Goal: Information Seeking & Learning: Learn about a topic

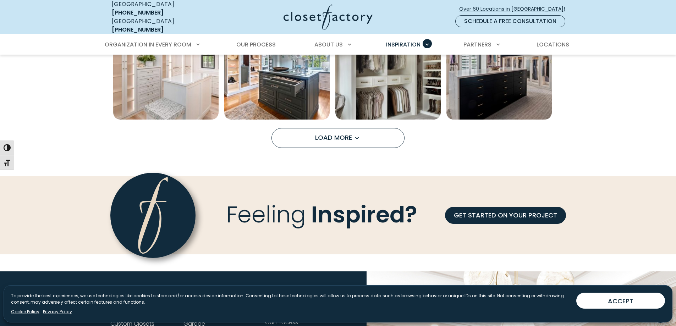
scroll to position [603, 0]
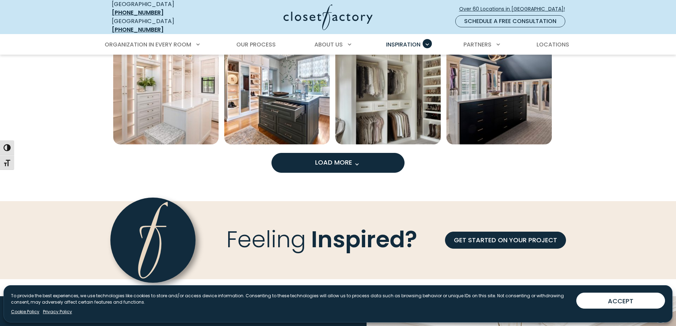
click at [360, 160] on span "Load more inspiration gallery images" at bounding box center [356, 164] width 9 height 9
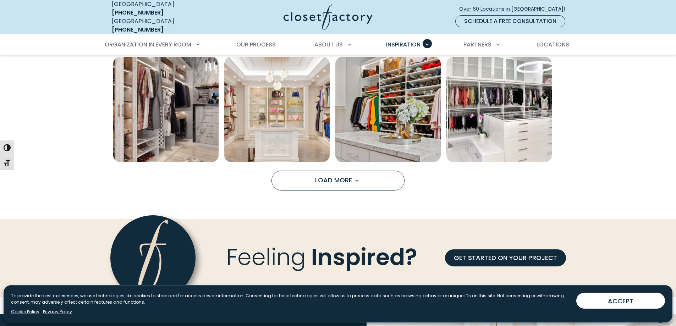
scroll to position [1028, 0]
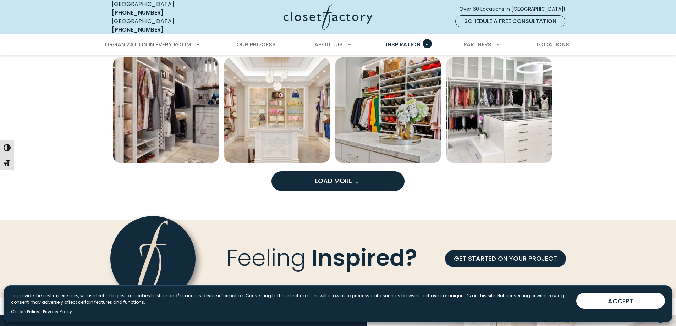
click at [352, 179] on span "Load more inspiration gallery images" at bounding box center [356, 182] width 9 height 9
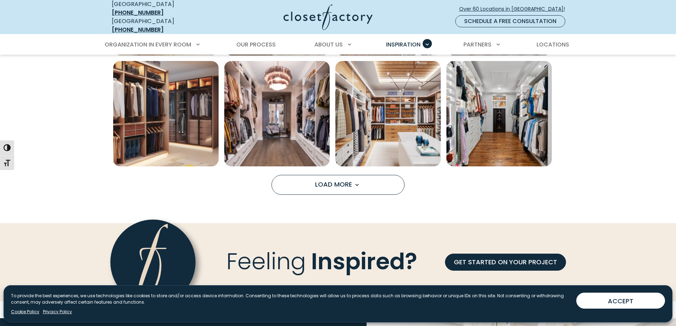
scroll to position [1525, 0]
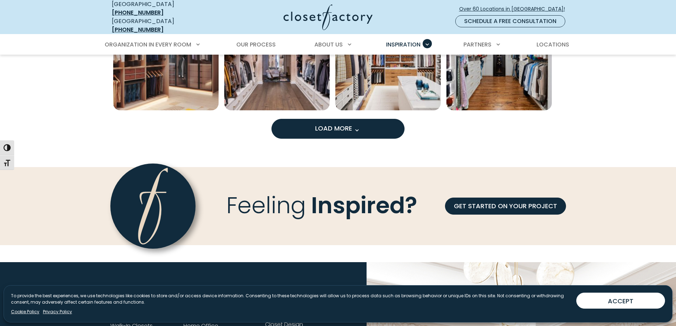
click at [320, 129] on button "Load More" at bounding box center [337, 129] width 133 height 20
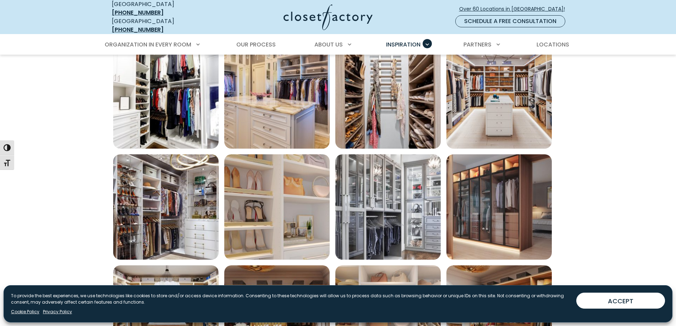
scroll to position [1631, 0]
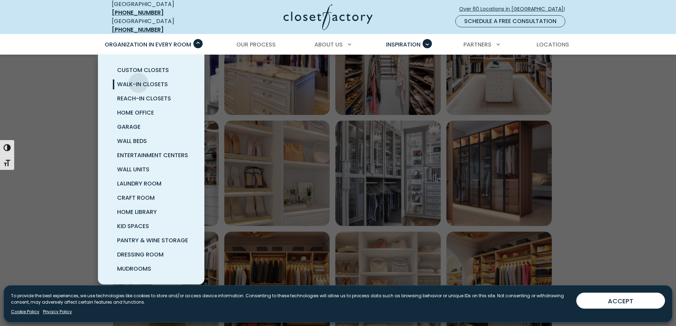
click at [138, 80] on span "Walk-In Closets" at bounding box center [142, 84] width 51 height 8
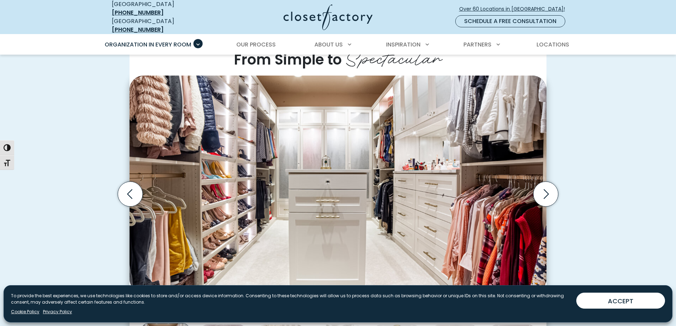
scroll to position [213, 0]
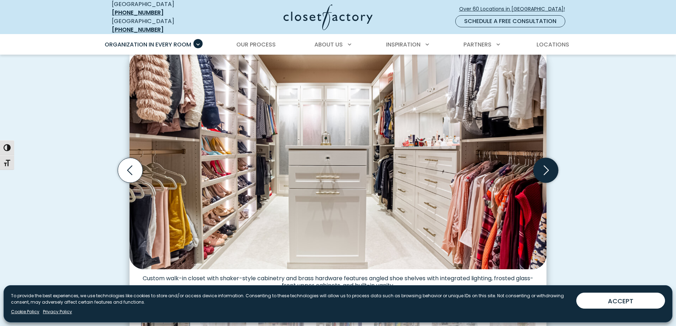
click at [544, 164] on icon "Next slide" at bounding box center [545, 170] width 25 height 25
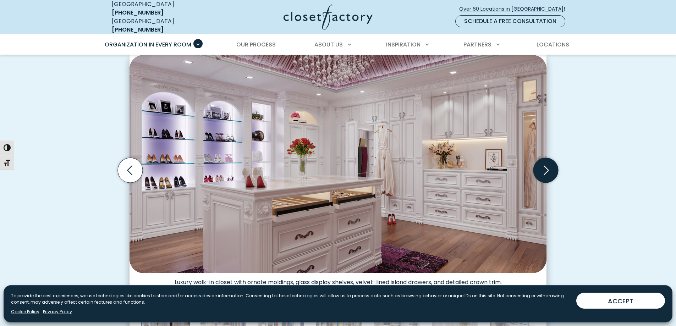
click at [544, 164] on icon "Next slide" at bounding box center [545, 170] width 25 height 25
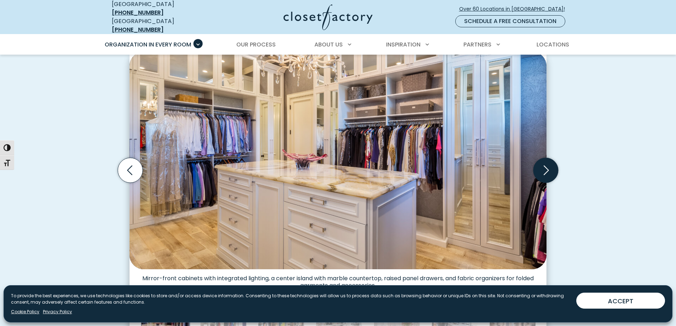
click at [544, 164] on icon "Next slide" at bounding box center [545, 170] width 25 height 25
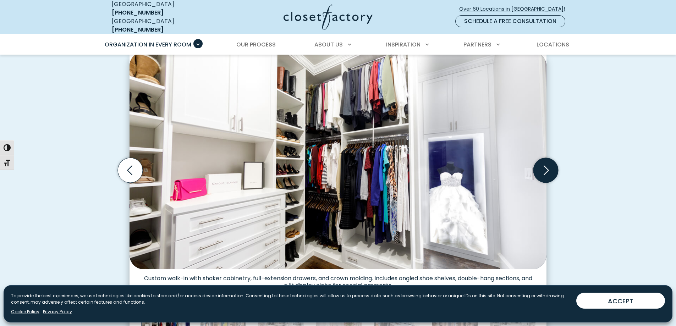
click at [544, 164] on icon "Next slide" at bounding box center [545, 170] width 25 height 25
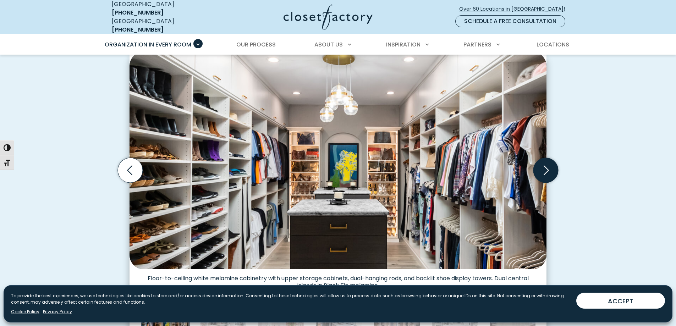
click at [544, 164] on icon "Next slide" at bounding box center [545, 170] width 25 height 25
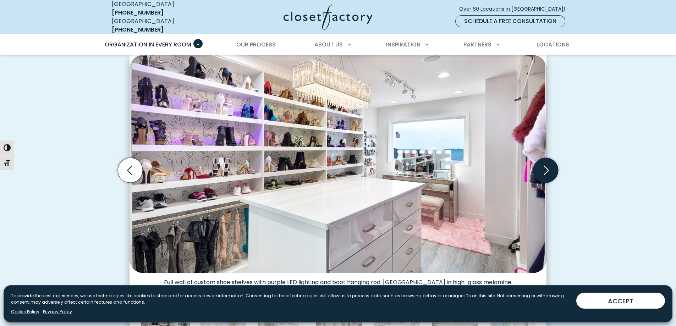
click at [544, 164] on icon "Next slide" at bounding box center [545, 170] width 25 height 25
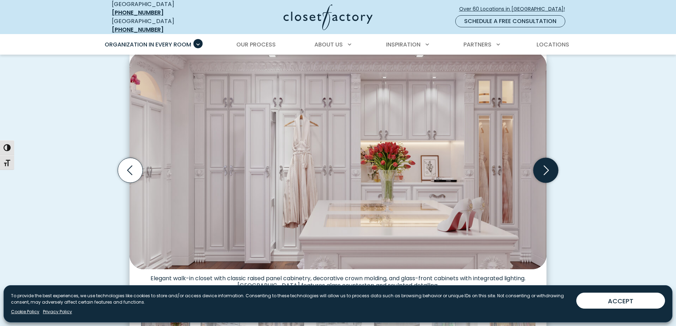
click at [544, 164] on icon "Next slide" at bounding box center [545, 170] width 25 height 25
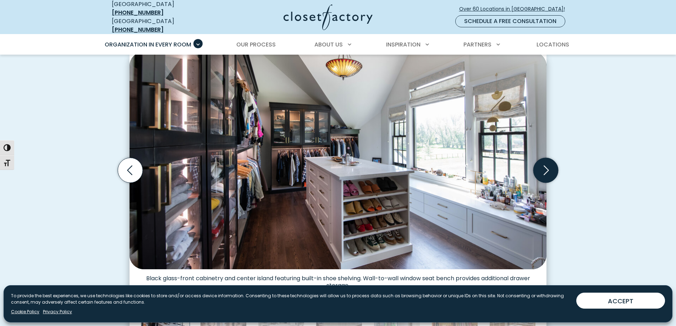
click at [544, 164] on icon "Next slide" at bounding box center [545, 170] width 25 height 25
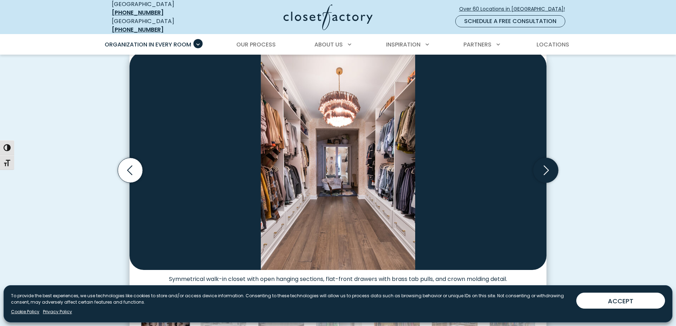
click at [544, 164] on icon "Next slide" at bounding box center [545, 170] width 25 height 25
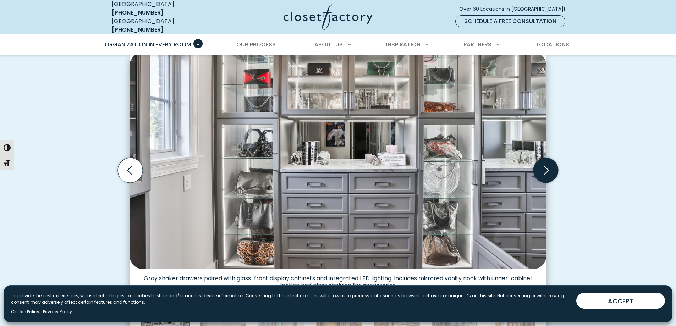
click at [544, 164] on icon "Next slide" at bounding box center [545, 170] width 25 height 25
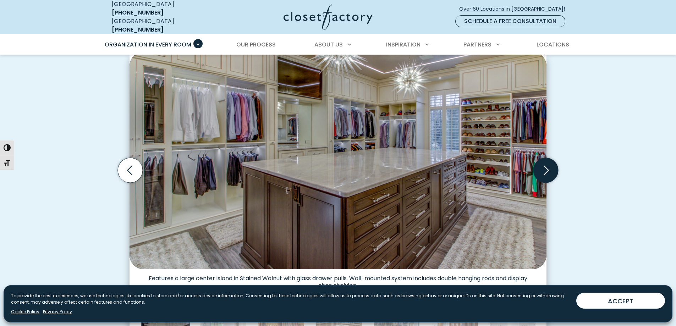
click at [544, 164] on icon "Next slide" at bounding box center [545, 170] width 25 height 25
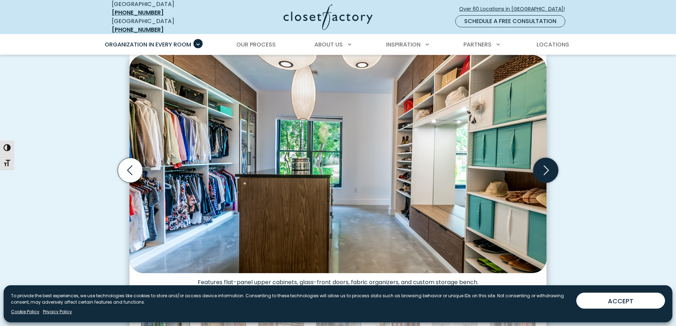
click at [544, 164] on icon "Next slide" at bounding box center [545, 170] width 25 height 25
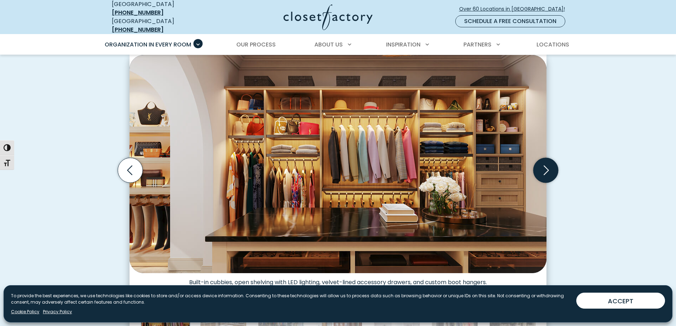
click at [544, 164] on icon "Next slide" at bounding box center [545, 170] width 25 height 25
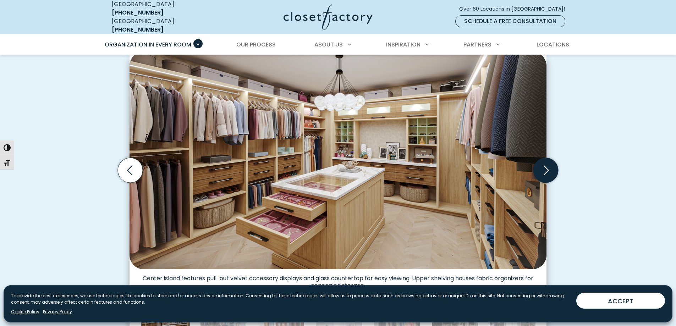
click at [544, 164] on icon "Next slide" at bounding box center [545, 170] width 25 height 25
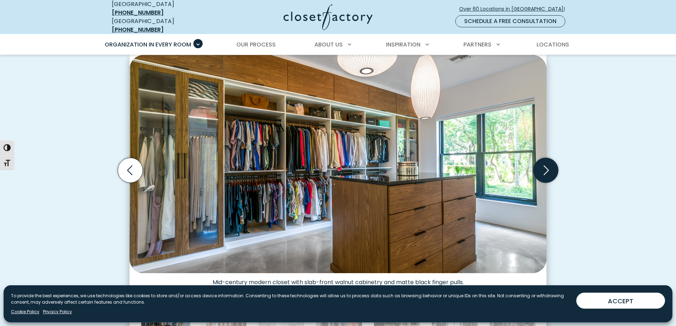
click at [544, 164] on icon "Next slide" at bounding box center [545, 170] width 25 height 25
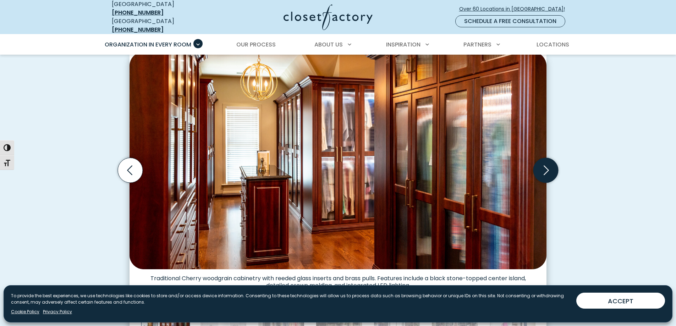
click at [544, 164] on icon "Next slide" at bounding box center [545, 170] width 25 height 25
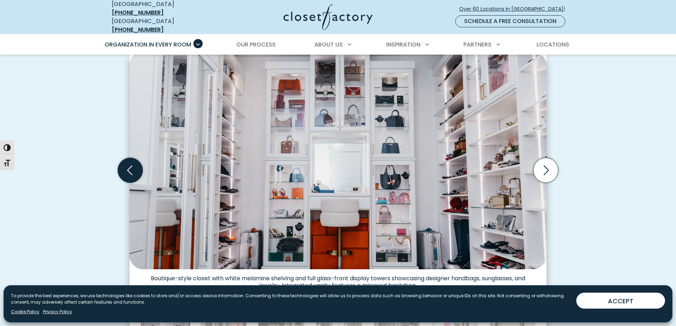
click at [129, 167] on icon "Previous slide" at bounding box center [129, 171] width 5 height 10
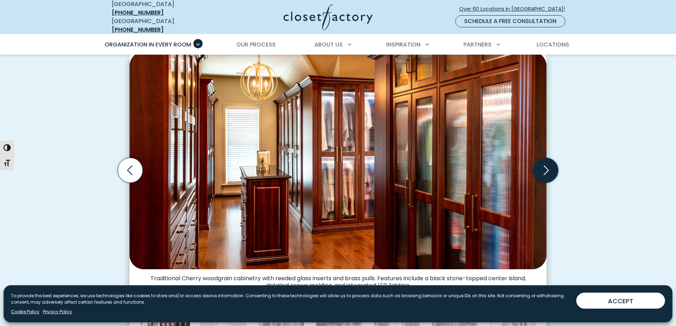
click at [545, 165] on icon "Next slide" at bounding box center [545, 170] width 25 height 25
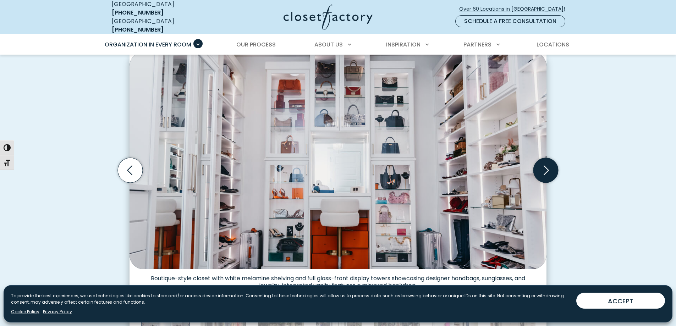
click at [545, 165] on icon "Next slide" at bounding box center [545, 170] width 25 height 25
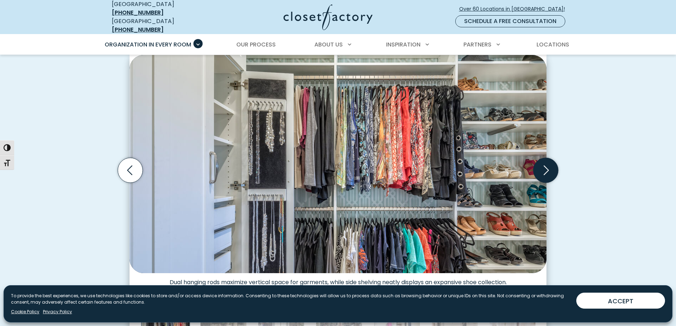
click at [545, 165] on icon "Next slide" at bounding box center [545, 170] width 25 height 25
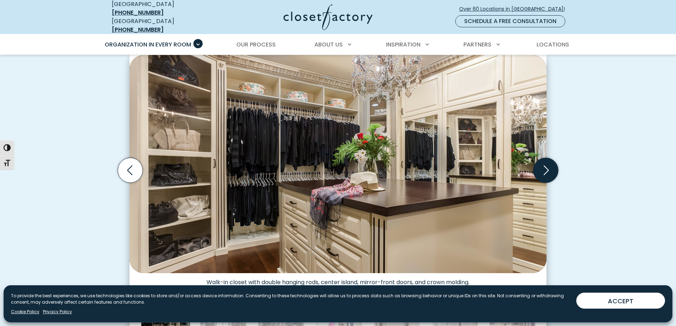
click at [545, 165] on icon "Next slide" at bounding box center [545, 170] width 25 height 25
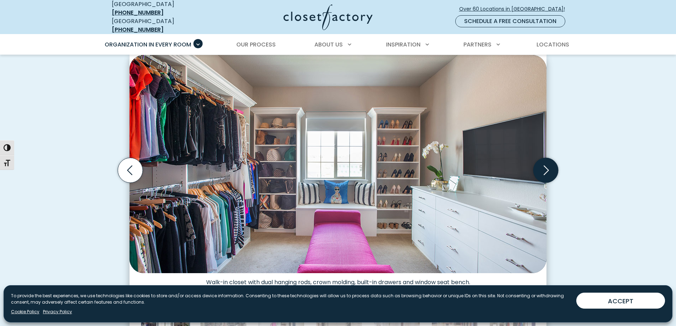
click at [545, 165] on icon "Next slide" at bounding box center [545, 170] width 25 height 25
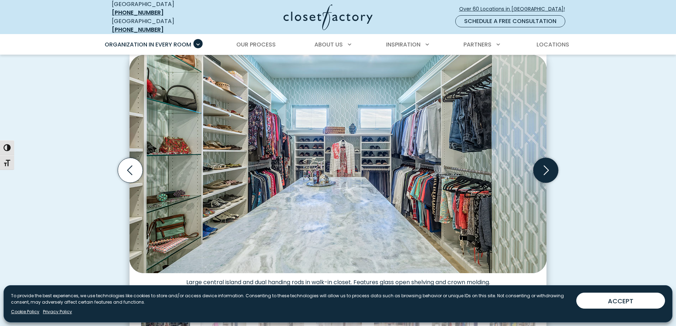
click at [545, 165] on icon "Next slide" at bounding box center [545, 170] width 25 height 25
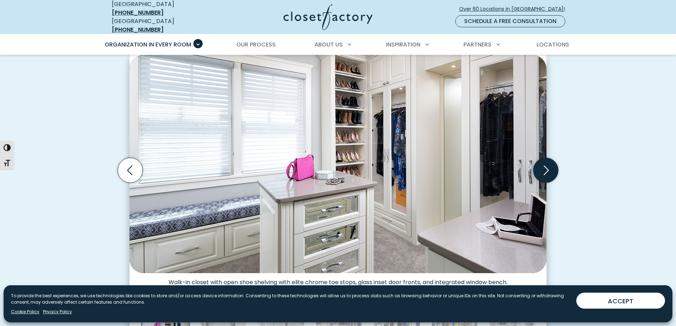
click at [545, 165] on icon "Next slide" at bounding box center [545, 170] width 25 height 25
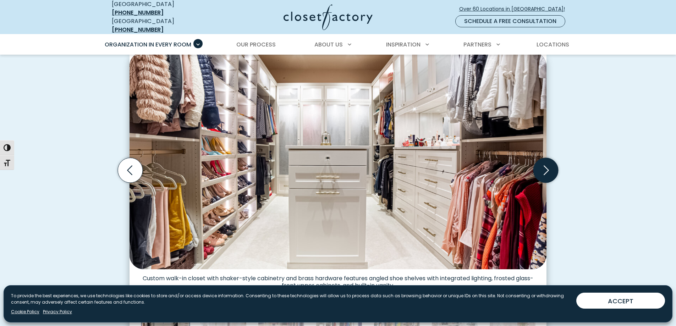
click at [545, 165] on icon "Next slide" at bounding box center [545, 170] width 25 height 25
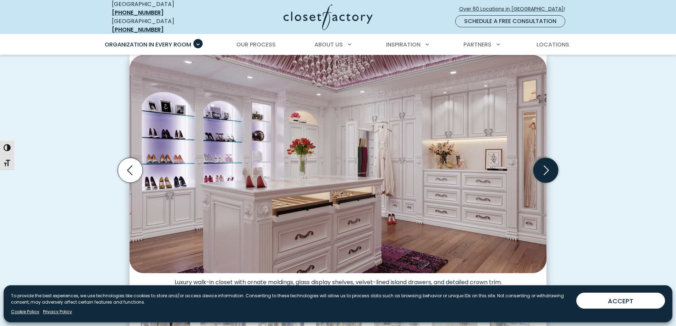
click at [545, 165] on icon "Next slide" at bounding box center [545, 170] width 25 height 25
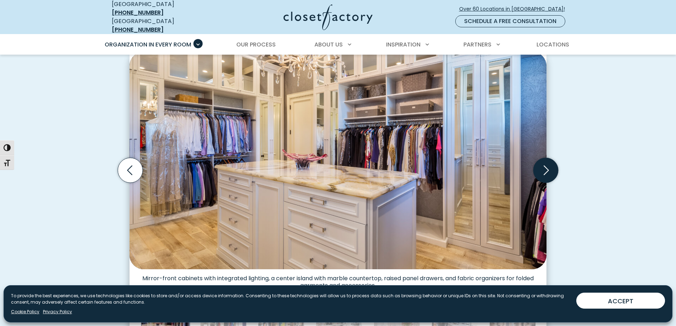
click at [545, 165] on icon "Next slide" at bounding box center [545, 170] width 25 height 25
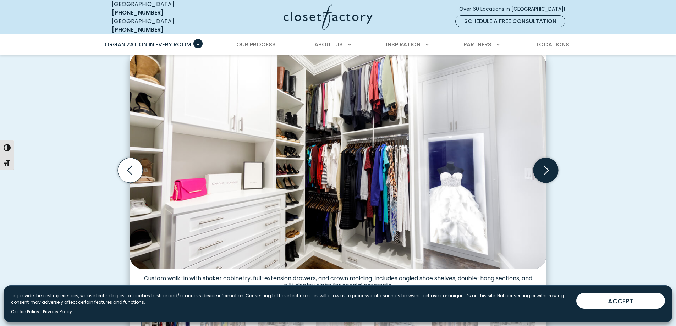
click at [545, 165] on icon "Next slide" at bounding box center [545, 170] width 25 height 25
